Goal: Transaction & Acquisition: Purchase product/service

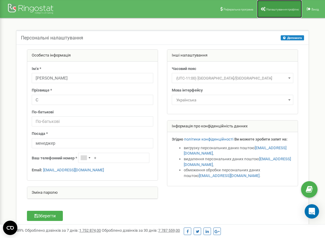
click at [267, 12] on link "Налаштування профілю" at bounding box center [279, 9] width 45 height 18
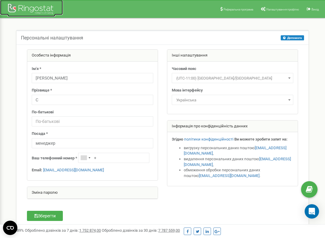
click at [22, 11] on div at bounding box center [31, 9] width 48 height 14
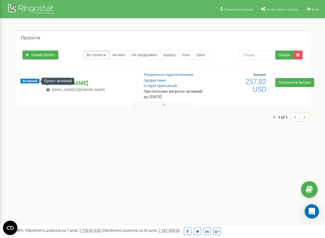
click at [39, 82] on span "Активний" at bounding box center [29, 81] width 19 height 5
click at [67, 82] on div "Проєкт активний" at bounding box center [58, 81] width 33 height 7
click at [147, 78] on p "Управління підключеними продуктами" at bounding box center [176, 77] width 64 height 11
click at [152, 78] on link "Управління підключеними продуктами" at bounding box center [169, 77] width 50 height 10
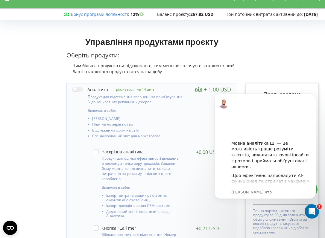
scroll to position [13, 0]
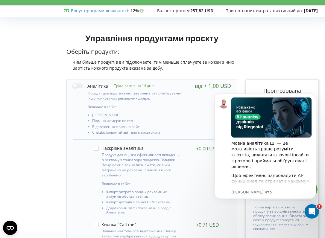
click at [241, 46] on div "Управління продуктами проєкту Оберіть продукти: Чим більше продуктів ви підключ…" at bounding box center [151, 53] width 179 height 46
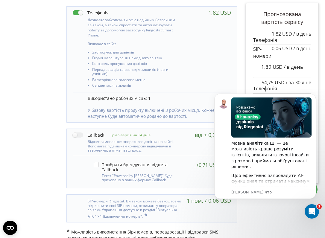
scroll to position [301, 0]
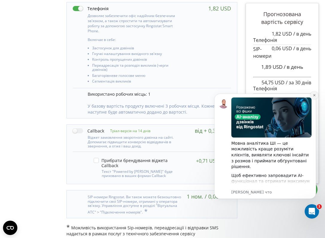
click at [315, 96] on icon "Dismiss notification" at bounding box center [314, 95] width 3 height 3
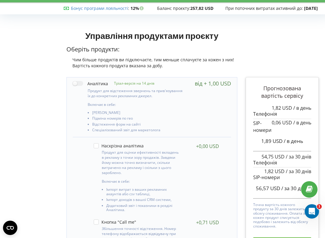
scroll to position [0, 0]
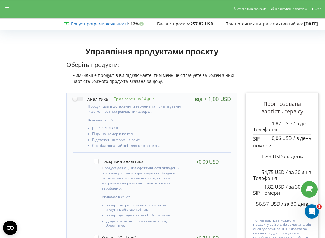
click at [81, 24] on link "Бонус програми лояльності" at bounding box center [99, 24] width 57 height 6
click at [7, 11] on icon at bounding box center [7, 9] width 4 height 4
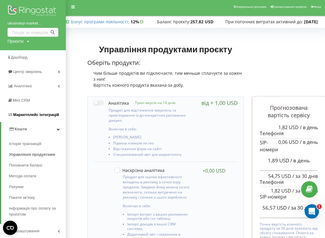
scroll to position [2, 0]
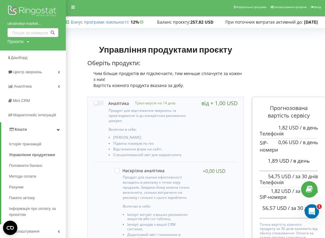
click at [30, 130] on link "Кошти" at bounding box center [33, 130] width 65 height 14
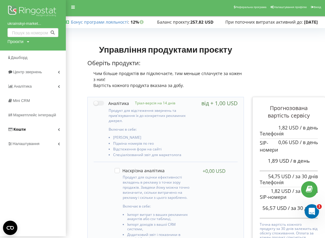
click at [37, 130] on link "Кошти" at bounding box center [33, 130] width 66 height 14
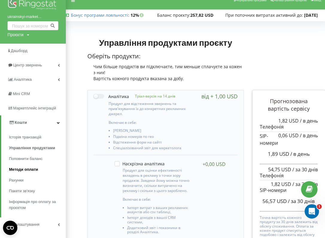
scroll to position [16, 0]
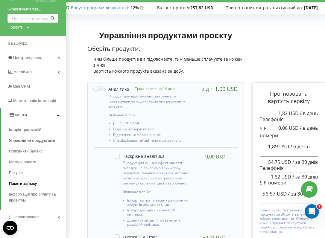
click at [26, 182] on span "Пакети зв'язку" at bounding box center [23, 184] width 28 height 6
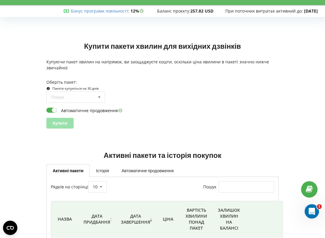
scroll to position [14, 0]
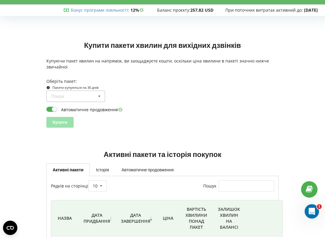
click at [99, 99] on icon at bounding box center [99, 96] width 9 height 11
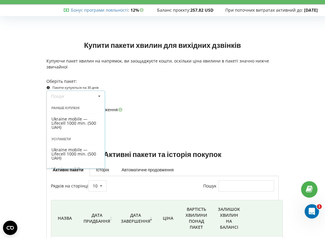
scroll to position [11, 0]
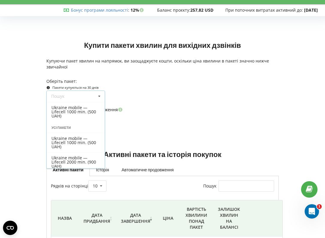
click at [148, 104] on form "Оберіть пакет: Пакети купуються на 30 днів Пошук Раніше куплені Усі пакети Купи…" at bounding box center [162, 102] width 232 height 49
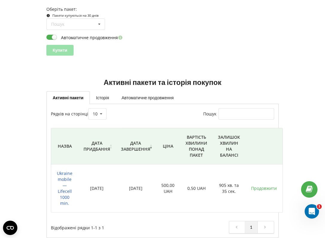
scroll to position [88, 0]
